Goal: Check status: Check status

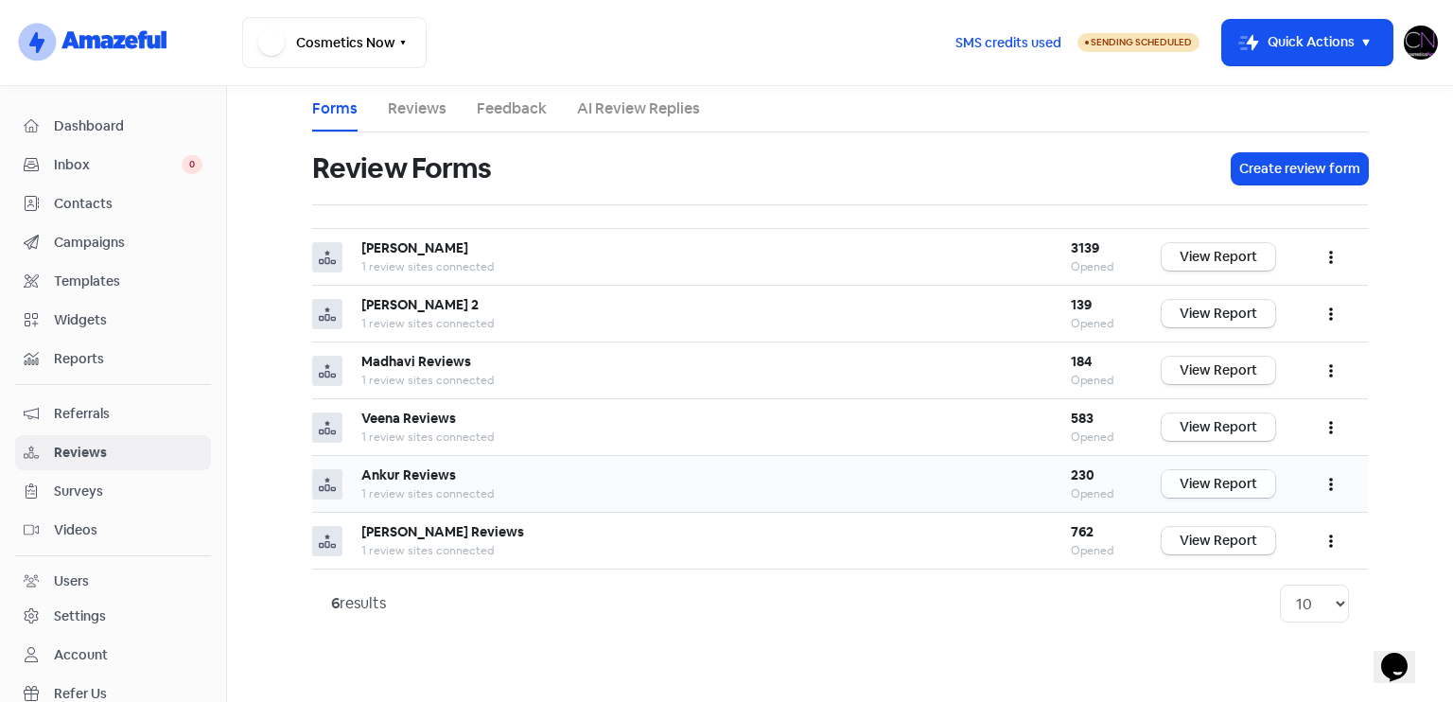
click at [1207, 483] on link "View Report" at bounding box center [1219, 483] width 114 height 27
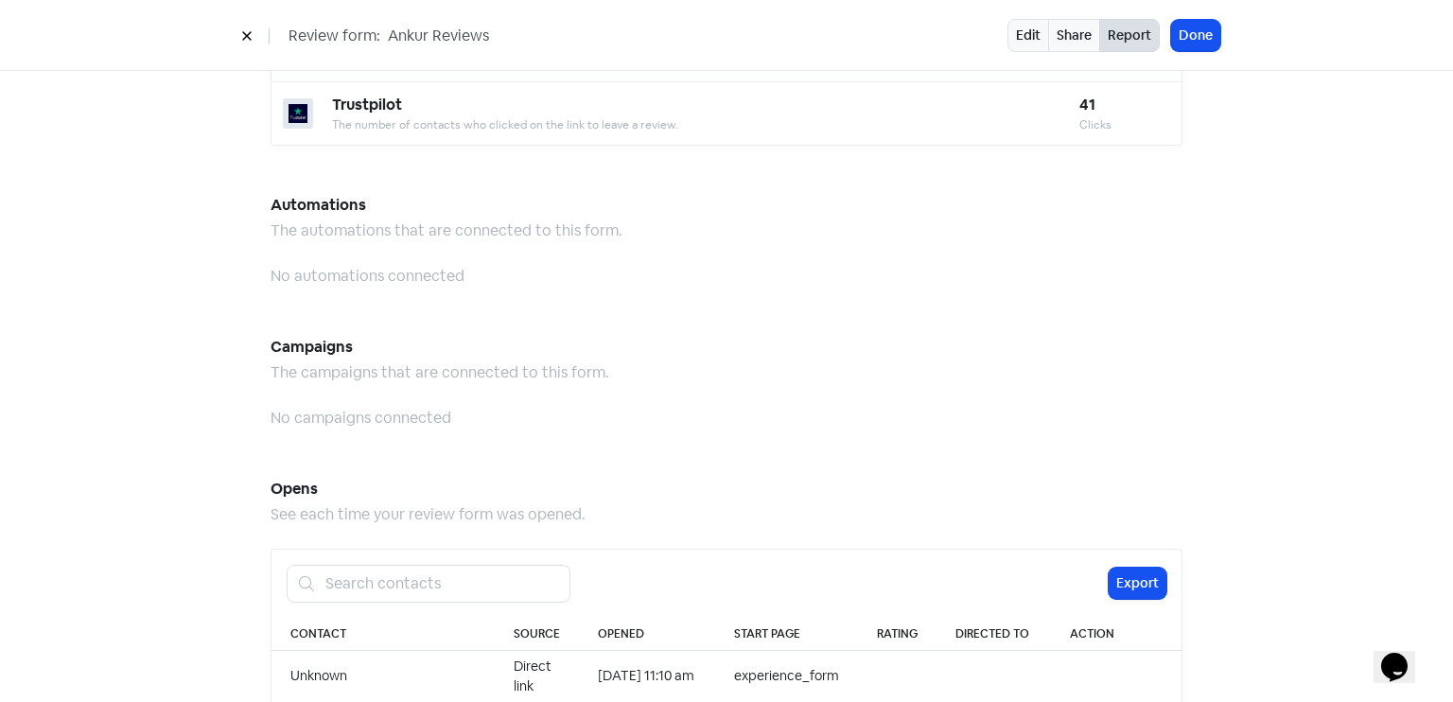
scroll to position [1944, 0]
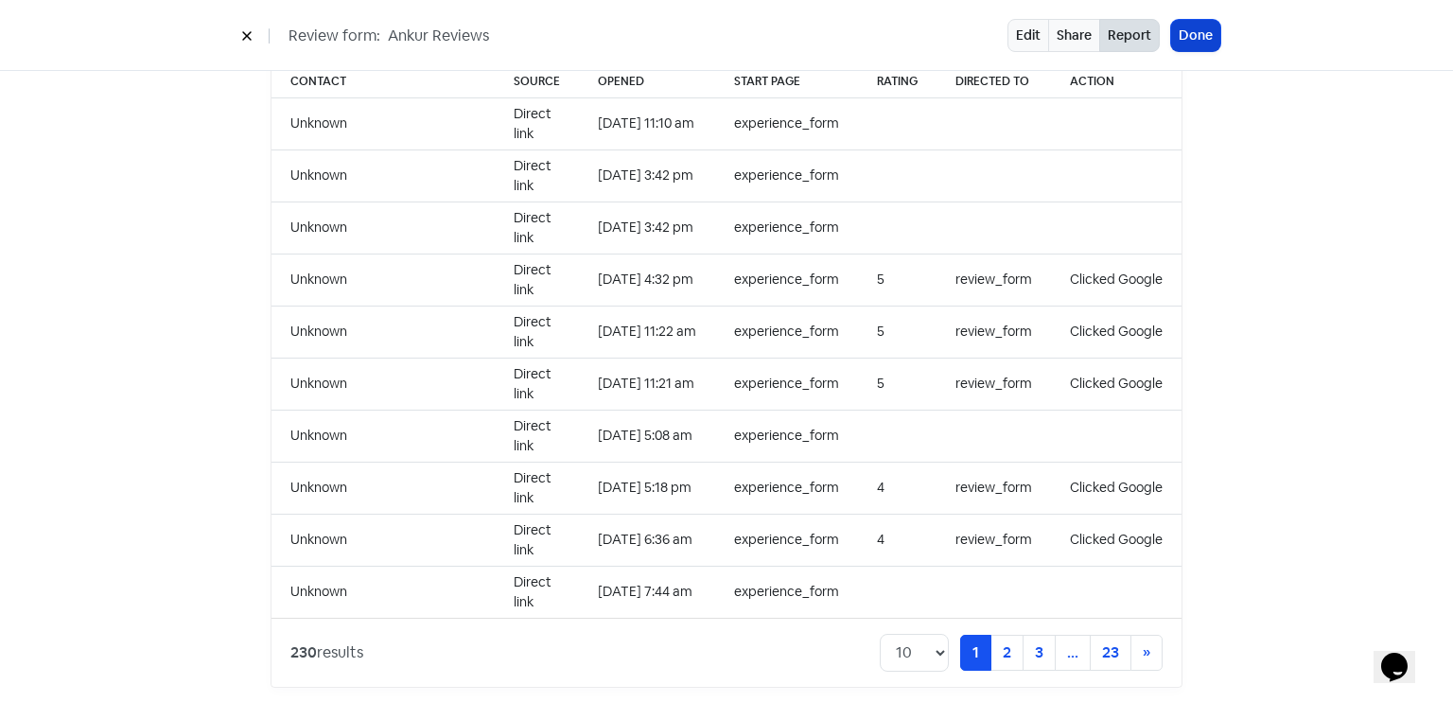
click at [1211, 44] on button "Done" at bounding box center [1195, 35] width 49 height 31
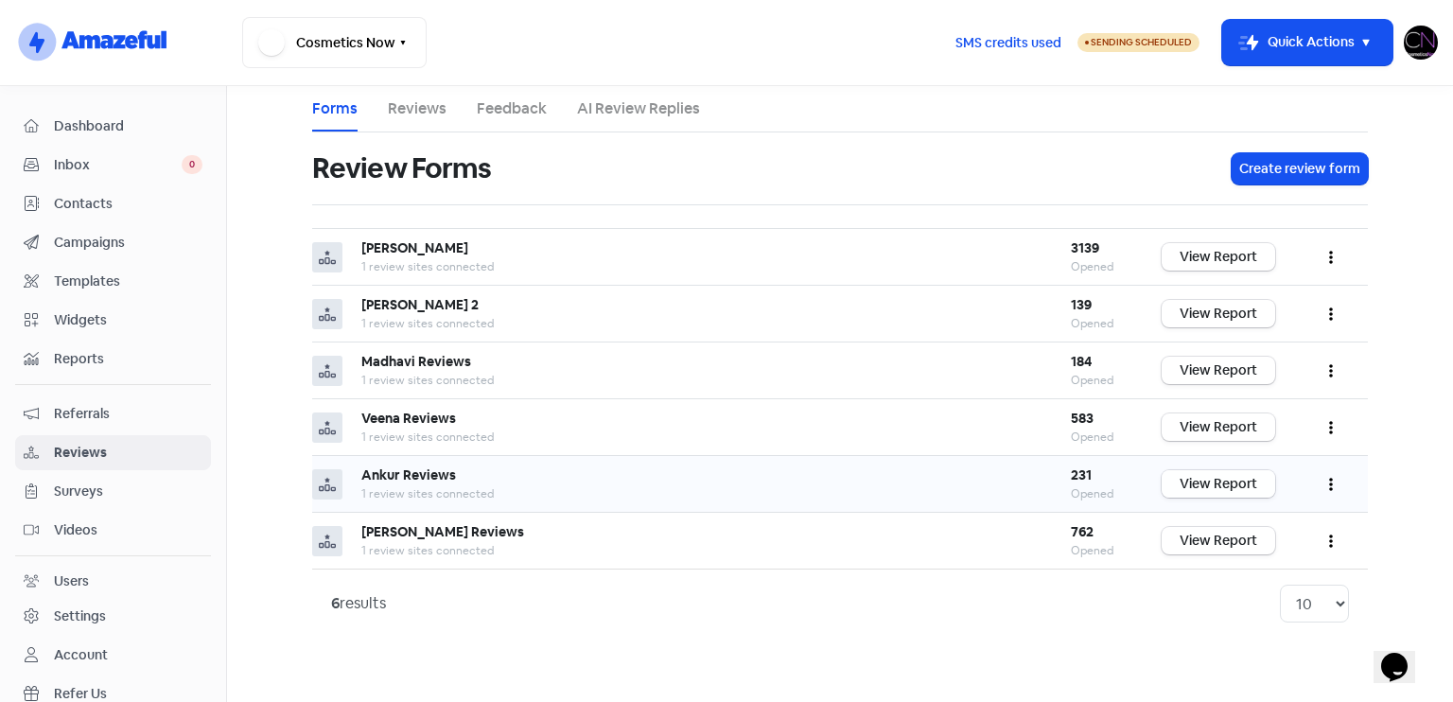
click at [1241, 480] on link "View Report" at bounding box center [1219, 483] width 114 height 27
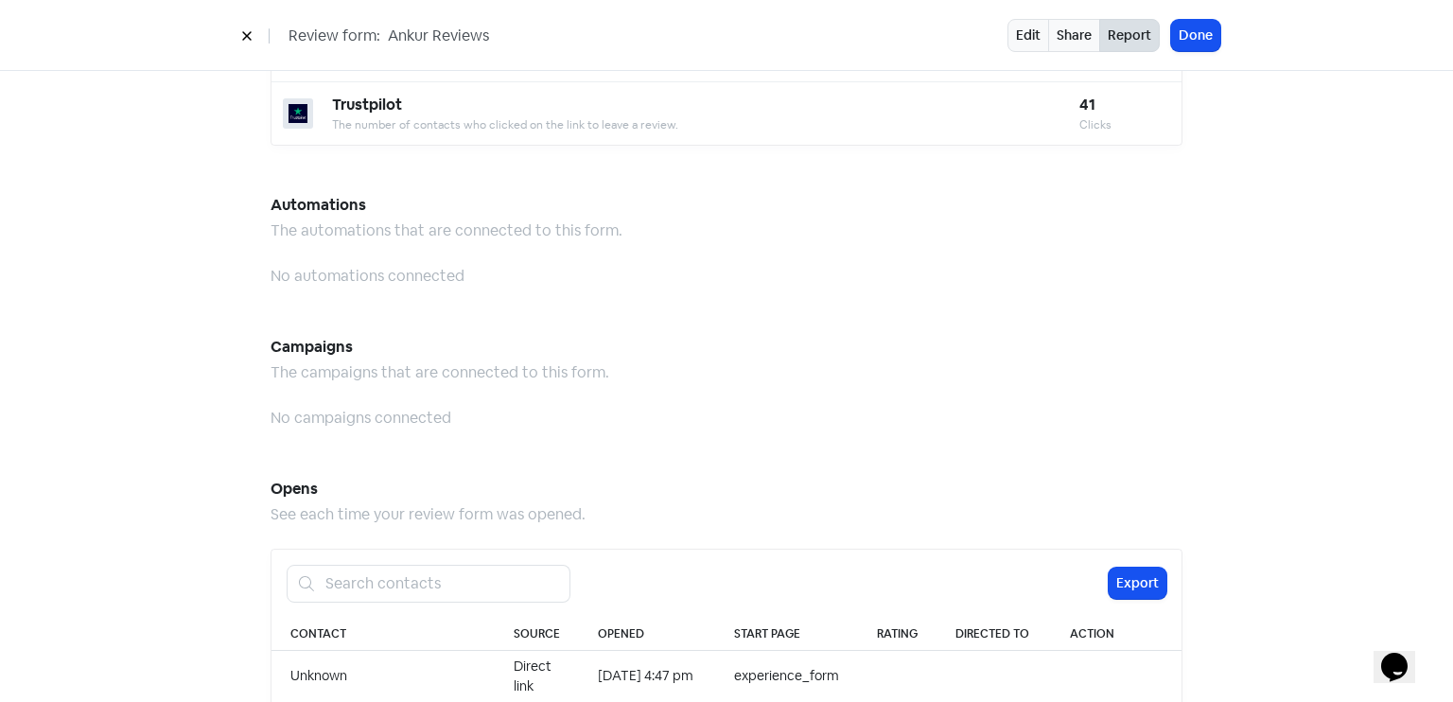
scroll to position [1944, 0]
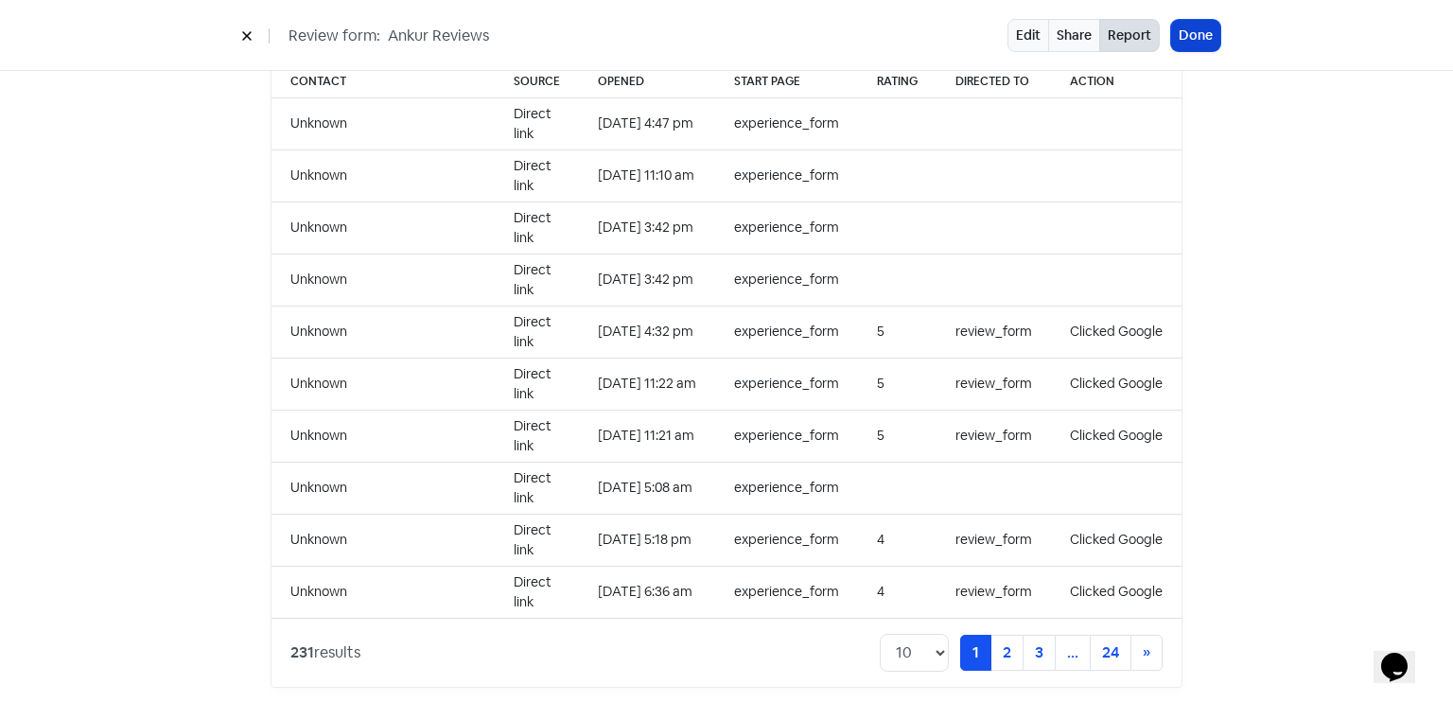
click at [1204, 30] on button "Done" at bounding box center [1195, 35] width 49 height 31
